Goal: Task Accomplishment & Management: Complete application form

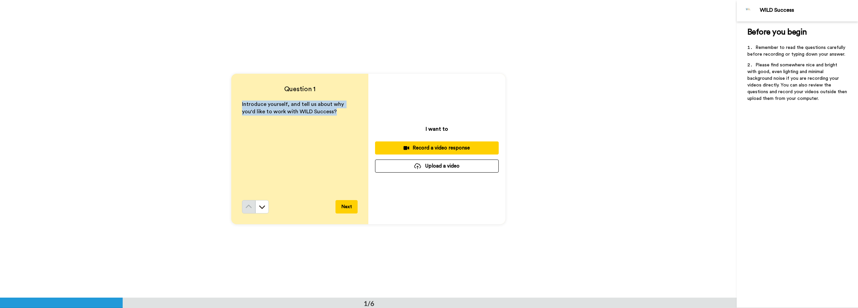
drag, startPoint x: 322, startPoint y: 113, endPoint x: 226, endPoint y: 103, distance: 97.0
click at [226, 103] on div "Question 1 Introduce yourself, and tell us about why you'd like to work with WI…" at bounding box center [368, 149] width 736 height 298
copy span "Introduce yourself, and tell us about why you'd like to work with WILD Success?"
click at [261, 210] on icon at bounding box center [262, 206] width 7 height 7
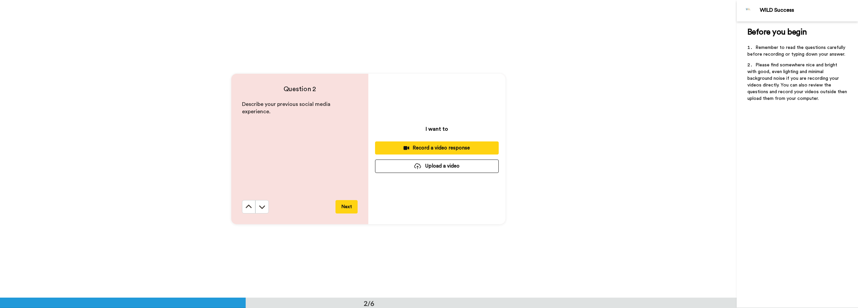
scroll to position [298, 0]
drag, startPoint x: 268, startPoint y: 112, endPoint x: 235, endPoint y: 103, distance: 33.7
click at [235, 103] on div "Question 2 Describe your previous social media experience. Next" at bounding box center [299, 148] width 137 height 150
copy span "Describe your previous social media experience."
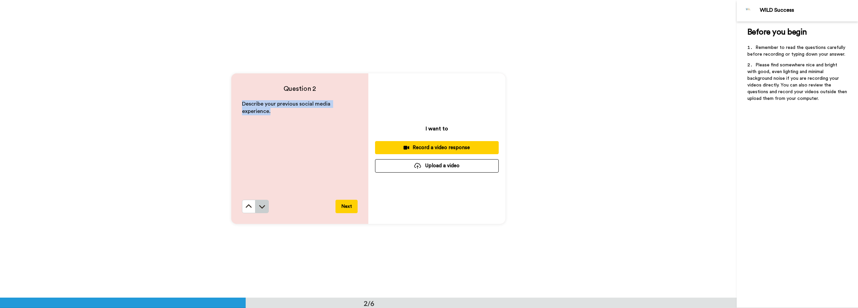
click at [261, 200] on button at bounding box center [261, 206] width 13 height 13
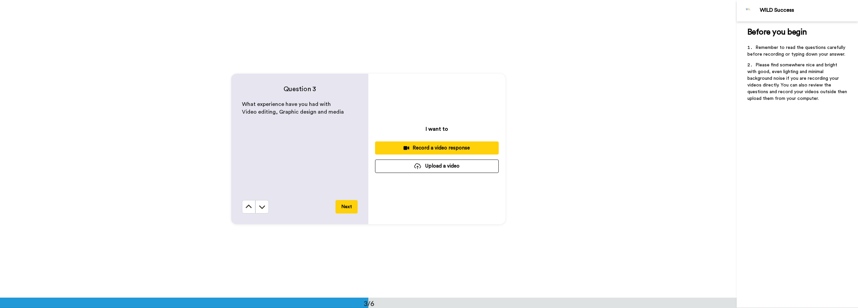
scroll to position [595, 0]
drag, startPoint x: 342, startPoint y: 110, endPoint x: 235, endPoint y: 100, distance: 108.0
click at [235, 100] on div "Question 3 What experience have you had with Video editing, Graphic design and …" at bounding box center [299, 148] width 137 height 150
copy div "What experience have you had with Video editing, Graphic design and media"
click at [260, 200] on button at bounding box center [261, 206] width 13 height 13
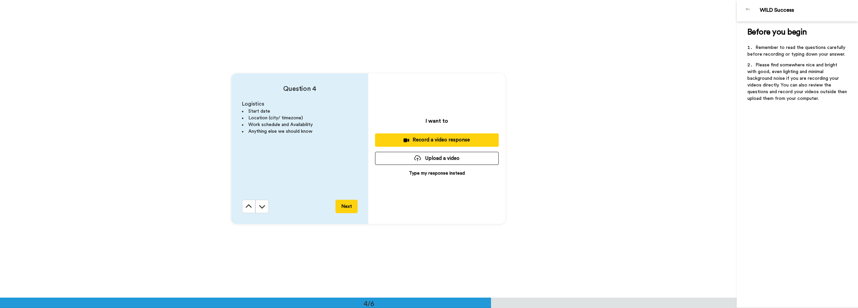
scroll to position [893, 0]
drag, startPoint x: 317, startPoint y: 136, endPoint x: 235, endPoint y: 103, distance: 88.1
click at [235, 103] on div "Question 4 Logistics Start date Location (city/ timezone) Work schedule and Ava…" at bounding box center [299, 148] width 137 height 150
copy div "Logistics Start date Location (city/ timezone) Work schedule and Availability A…"
click at [259, 206] on icon at bounding box center [262, 206] width 7 height 7
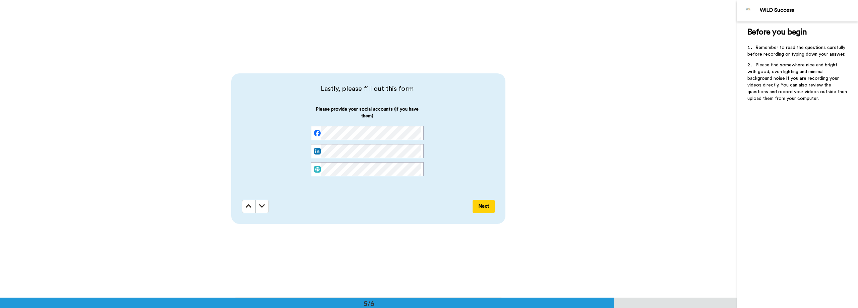
scroll to position [1190, 0]
